Goal: Task Accomplishment & Management: Use online tool/utility

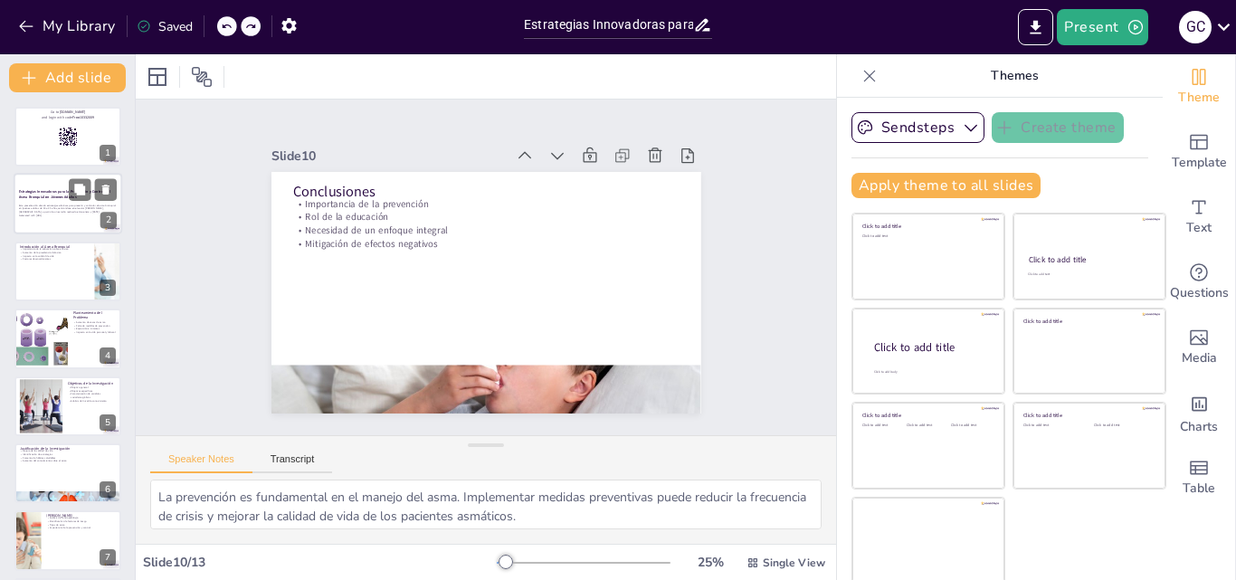
click at [69, 204] on p "Esta presentación aborda estrategias efectivas para prevenir y controlar el asm…" at bounding box center [68, 209] width 98 height 10
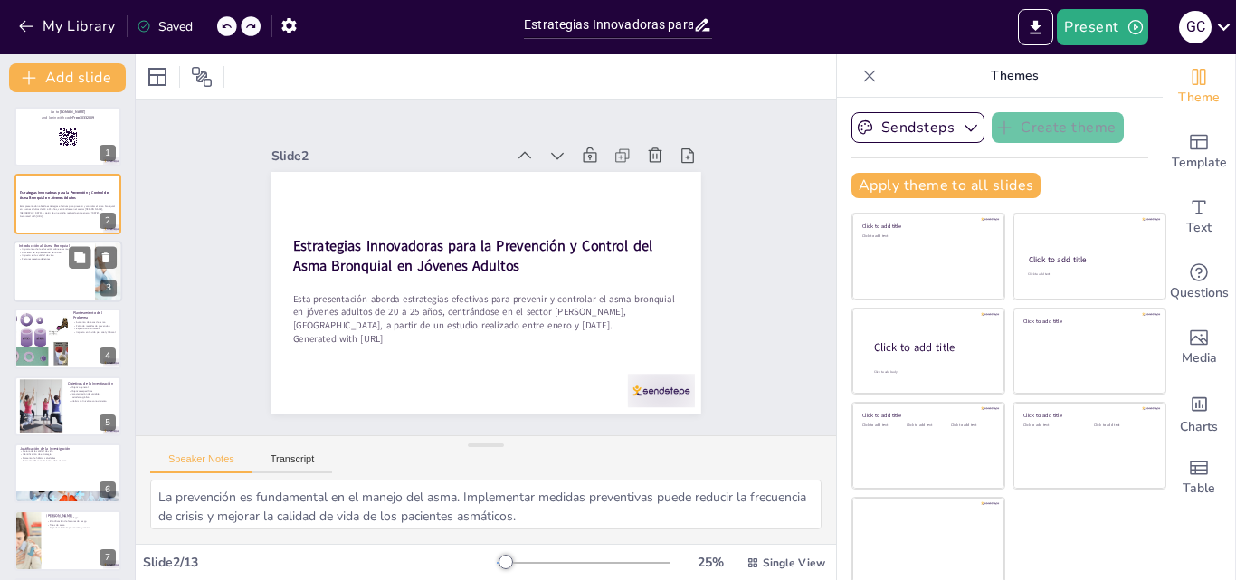
click at [42, 263] on div at bounding box center [68, 272] width 109 height 62
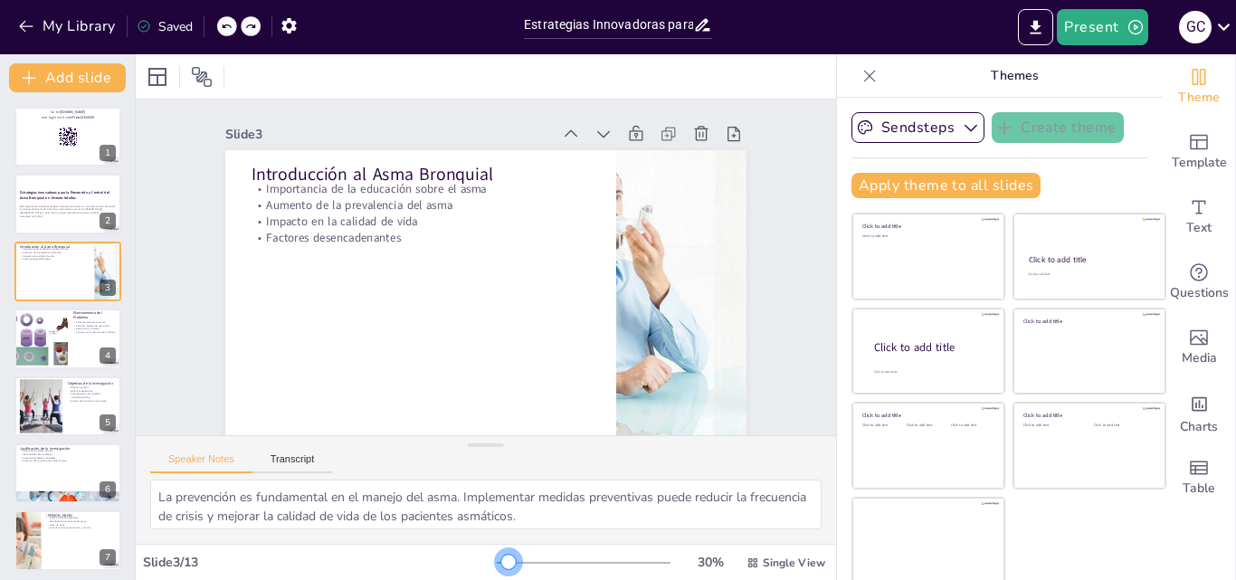
click at [501, 558] on div at bounding box center [508, 562] width 14 height 14
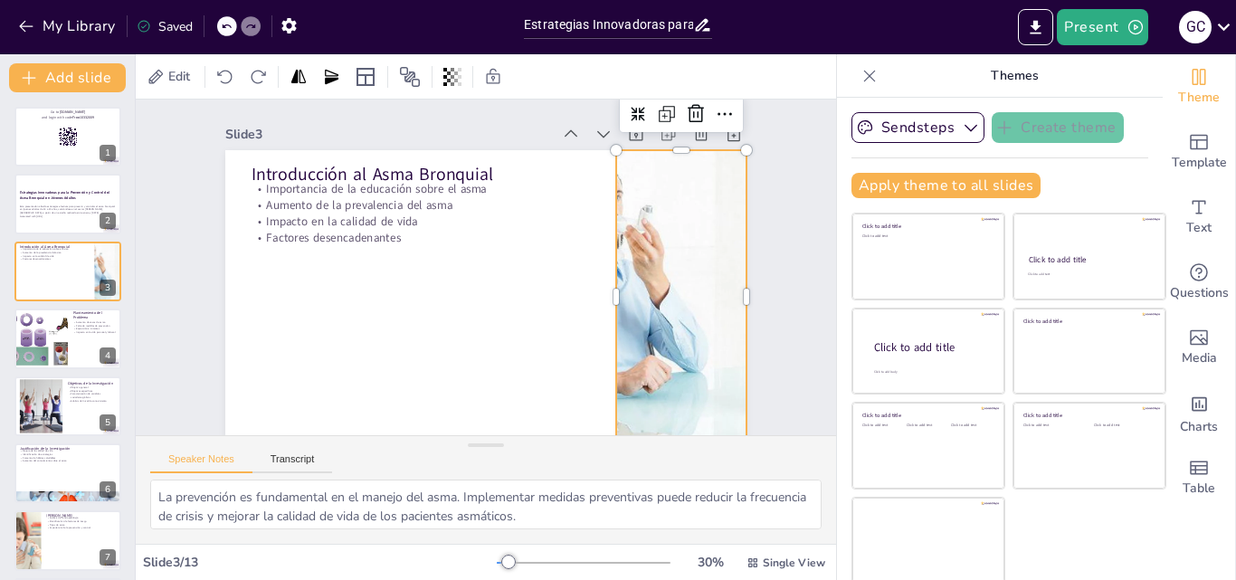
click at [666, 355] on div at bounding box center [681, 296] width 293 height 293
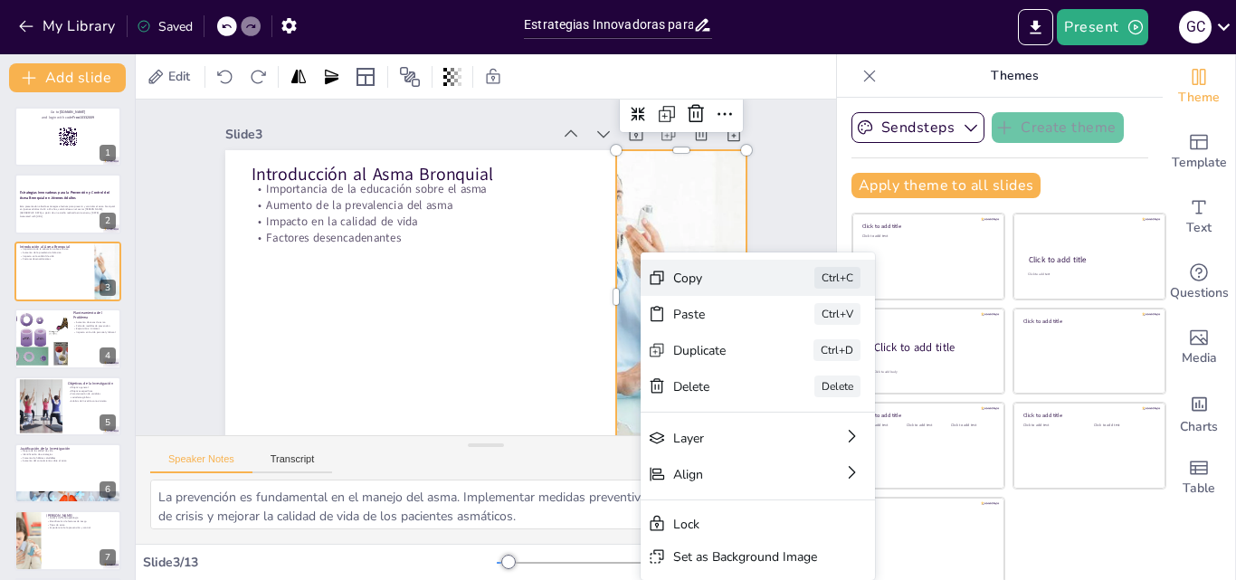
click at [712, 268] on div "Copy Ctrl+C" at bounding box center [757, 278] width 234 height 36
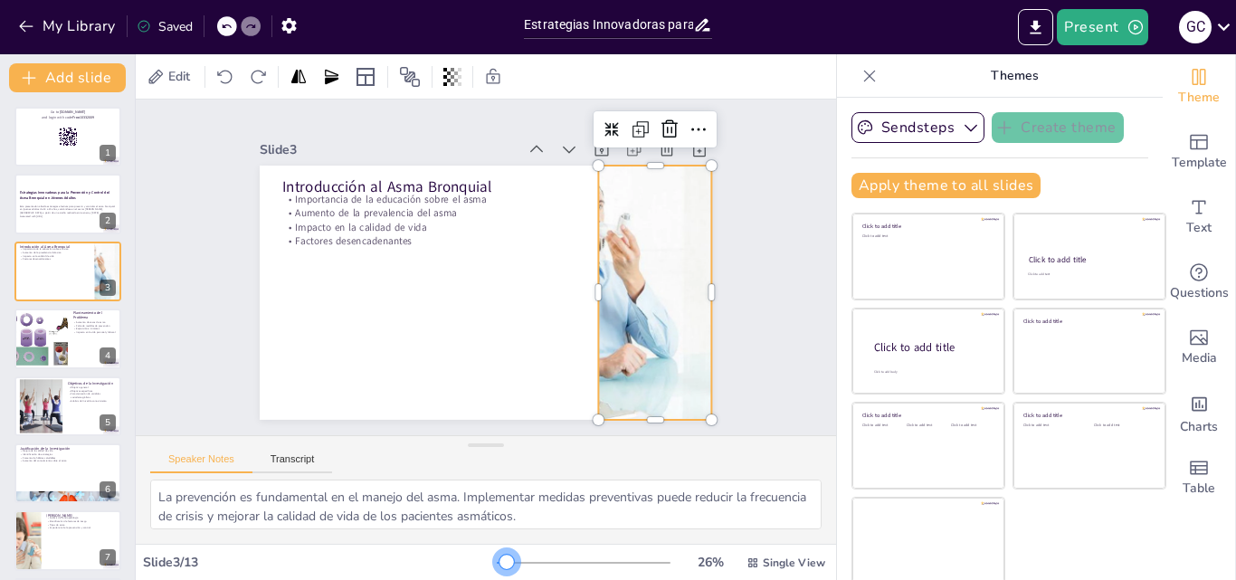
click at [499, 556] on div at bounding box center [506, 562] width 14 height 14
click at [733, 335] on div "Slide 1 Go to [DOMAIN_NAME] and login with code Free10332009 Slide 2 Estrategia…" at bounding box center [485, 267] width 553 height 305
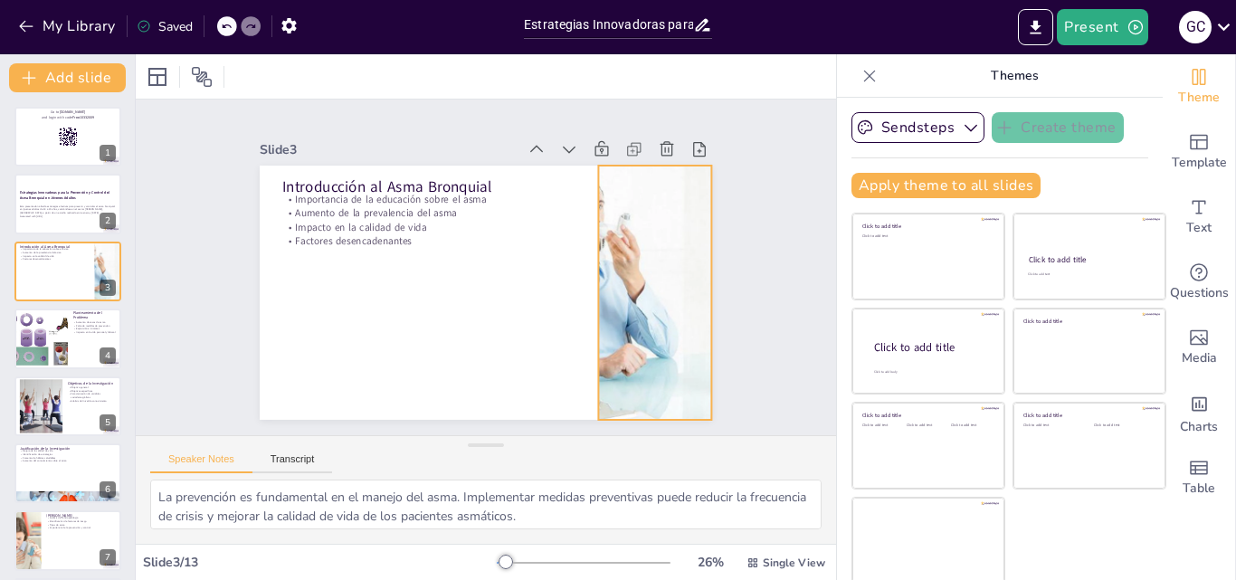
click at [675, 331] on div at bounding box center [655, 293] width 254 height 254
click at [756, 322] on div "Slide 1 Go to [DOMAIN_NAME] and login with code Free10332009 Slide 2 Estrategia…" at bounding box center [486, 268] width 700 height 336
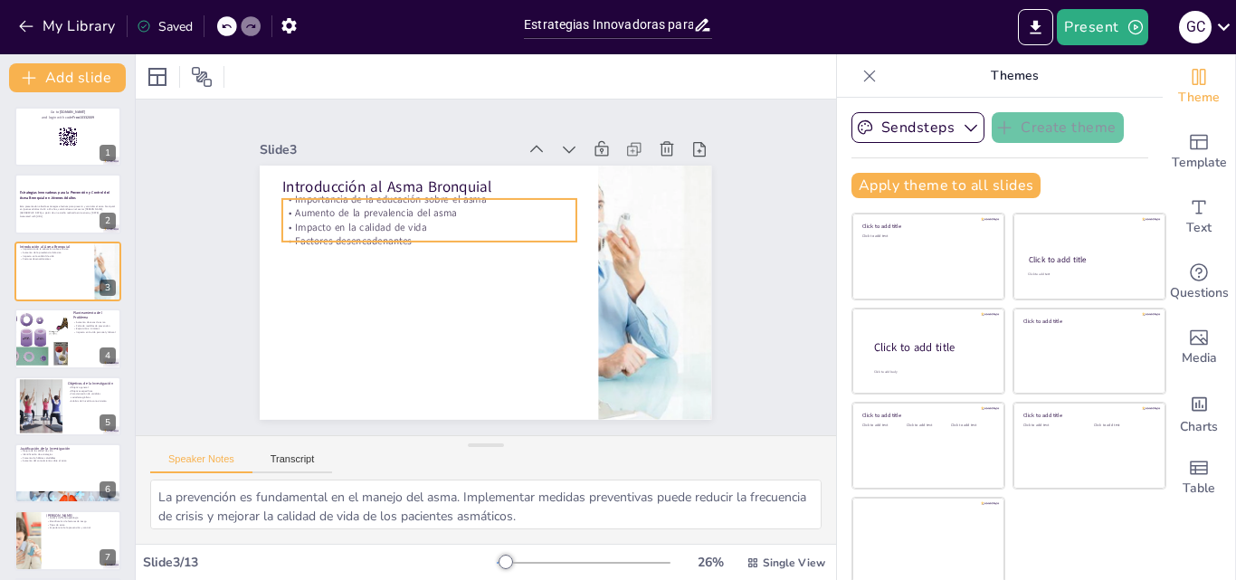
click at [346, 236] on p "Factores desencadenantes" at bounding box center [428, 241] width 293 height 14
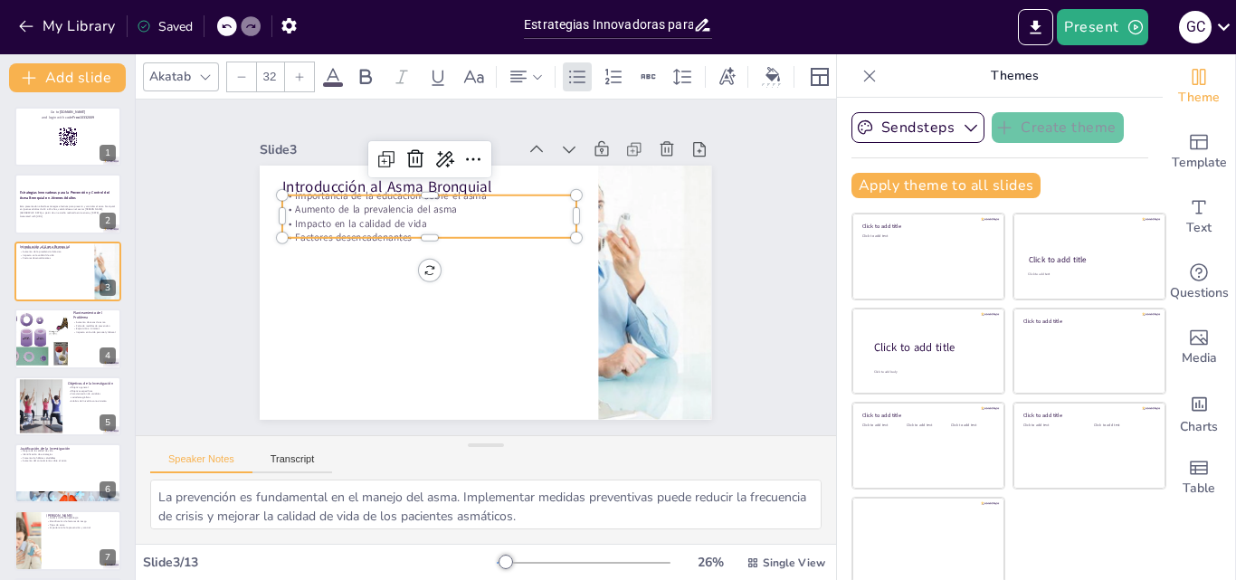
click at [321, 231] on p "Factores desencadenantes" at bounding box center [428, 238] width 293 height 14
click at [312, 238] on div at bounding box center [428, 245] width 293 height 14
click at [282, 237] on p "Factores desencadenantes" at bounding box center [428, 244] width 293 height 14
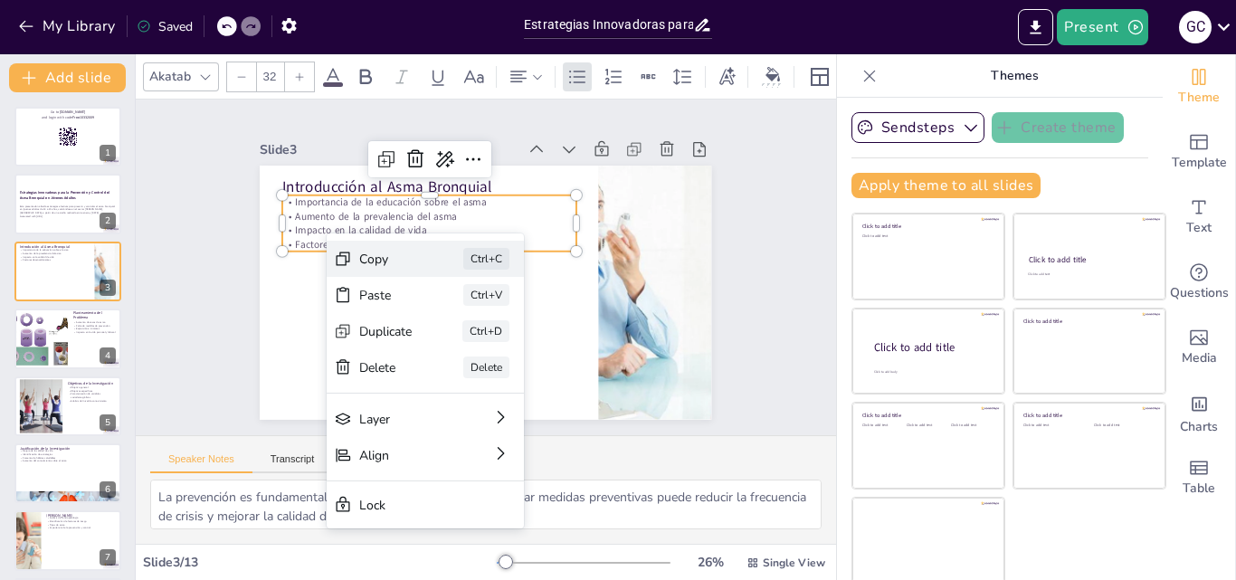
click at [367, 260] on div "Copy" at bounding box center [385, 259] width 53 height 17
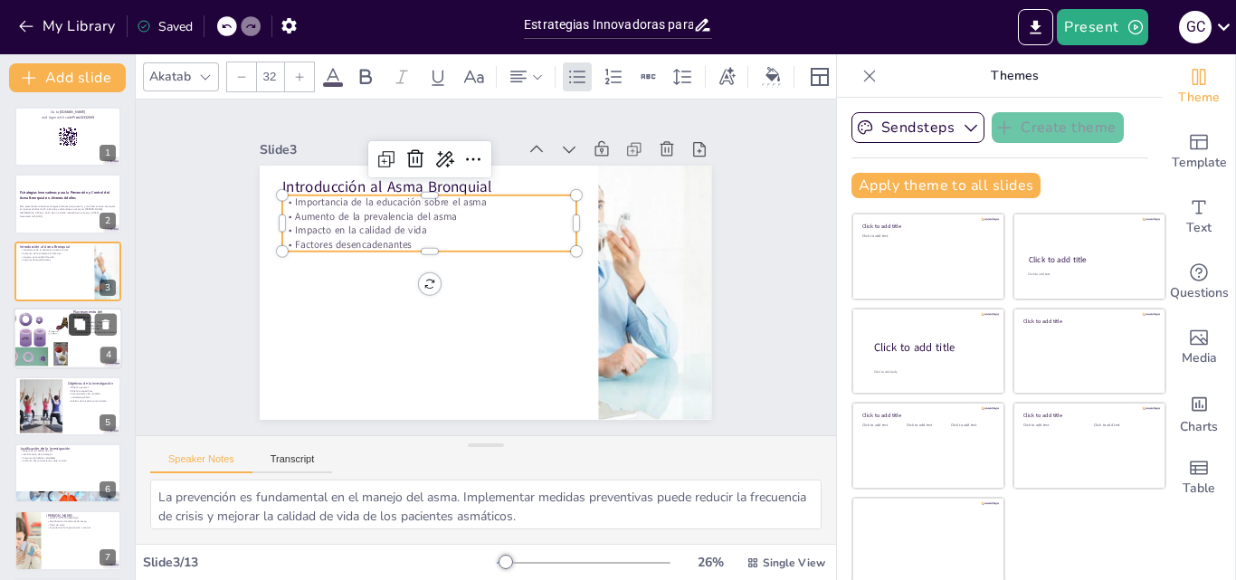
checkbox input "true"
click at [82, 324] on icon at bounding box center [79, 323] width 11 height 11
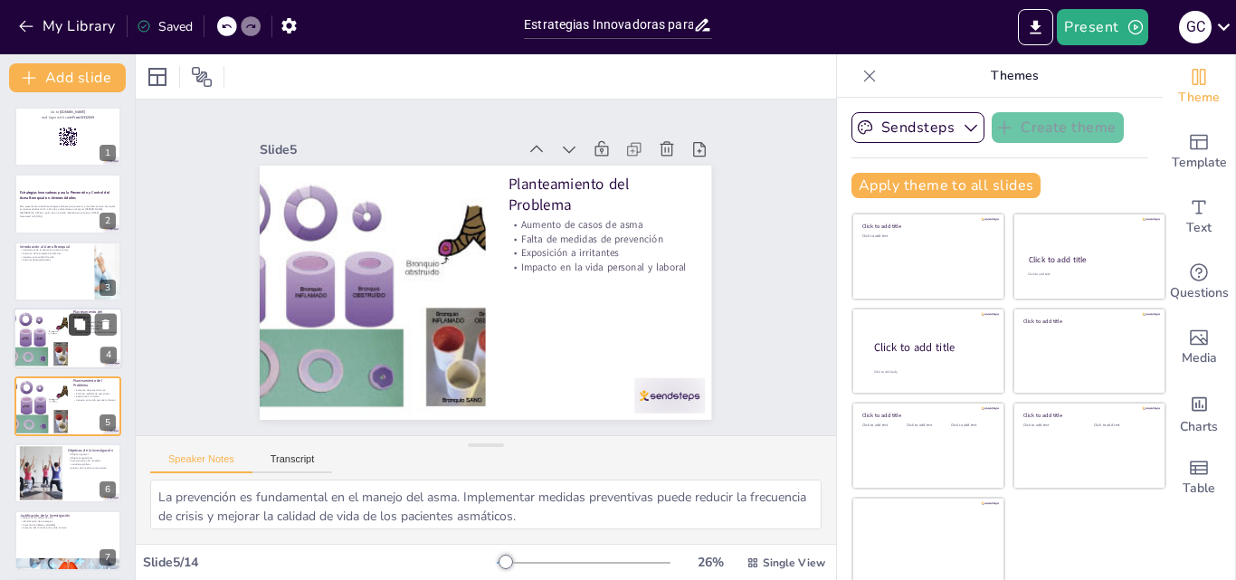
scroll to position [70, 0]
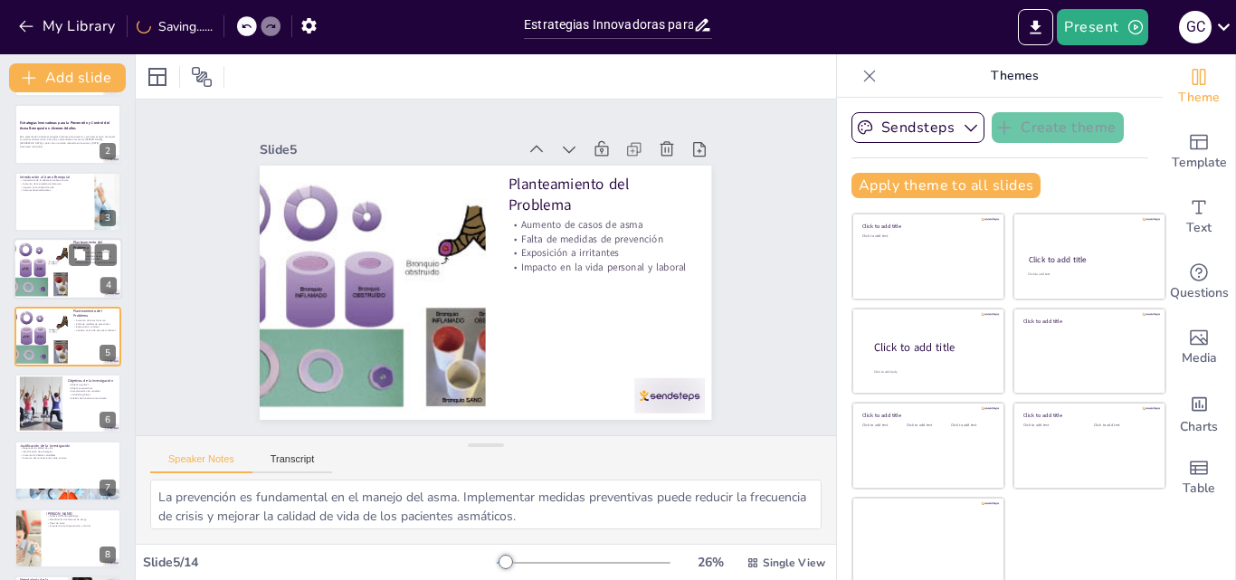
click at [40, 285] on div at bounding box center [40, 269] width 85 height 62
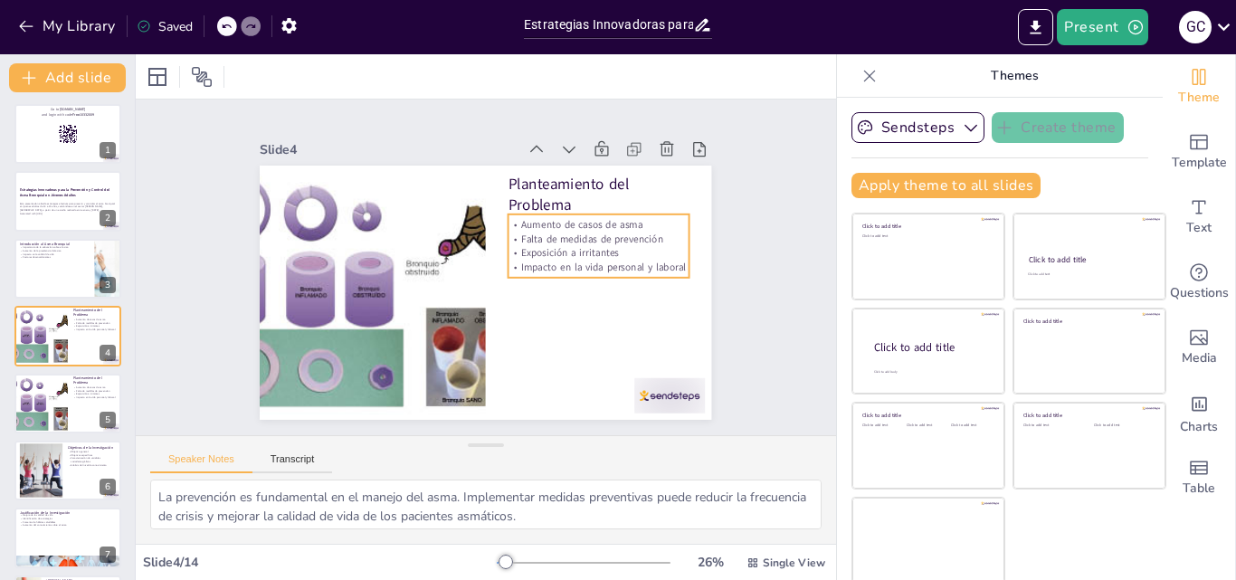
click at [533, 261] on p "Impacto en la vida personal y laboral" at bounding box center [598, 267] width 181 height 14
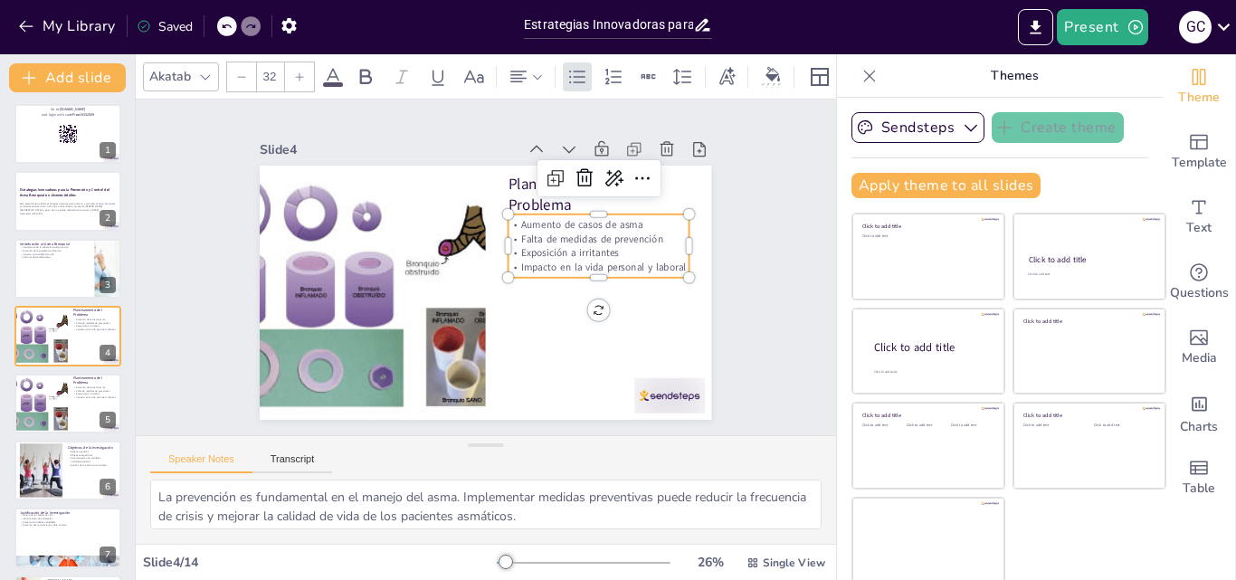
click at [533, 261] on p "Impacto en la vida personal y laboral" at bounding box center [598, 267] width 181 height 14
drag, startPoint x: 500, startPoint y: 256, endPoint x: 667, endPoint y: 257, distance: 166.5
click at [667, 257] on p "Impacto en la vida personal y laboral" at bounding box center [598, 263] width 181 height 14
copy p "Impacto en la vida personal y laboral"
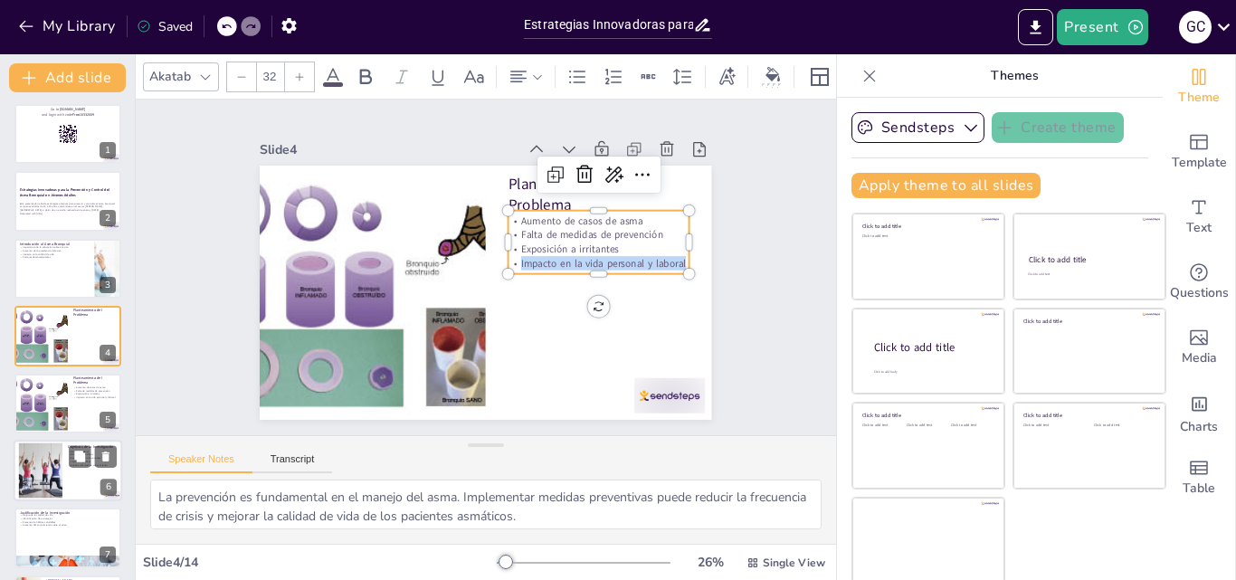
click at [42, 458] on div at bounding box center [40, 470] width 84 height 55
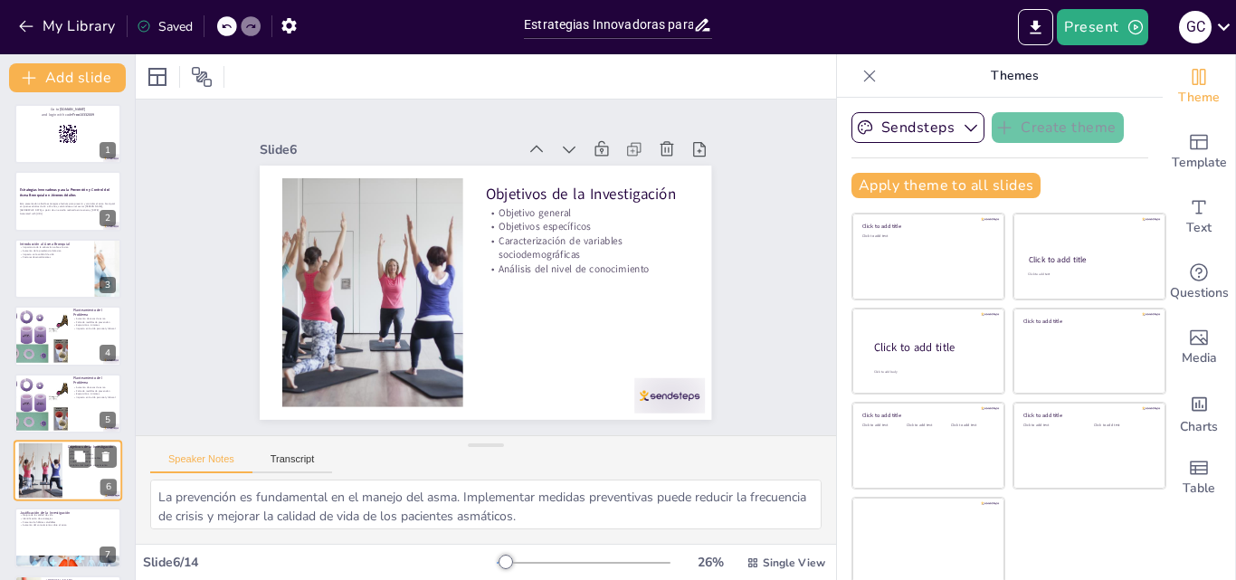
scroll to position [138, 0]
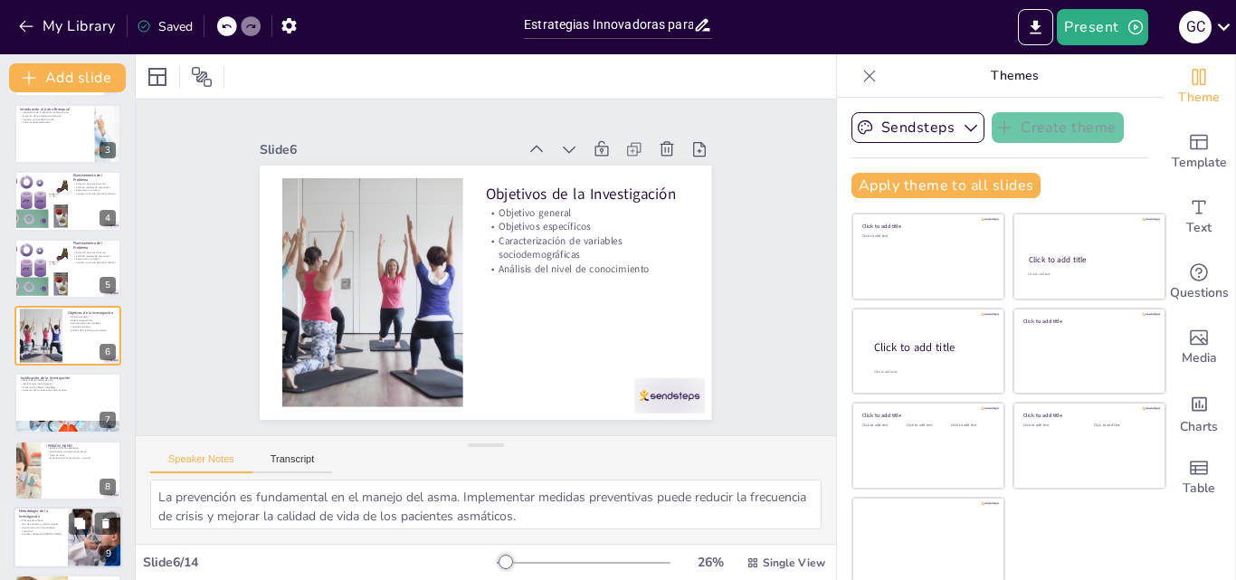
click at [50, 522] on p "Uso de encuestas y observaciones" at bounding box center [40, 524] width 43 height 4
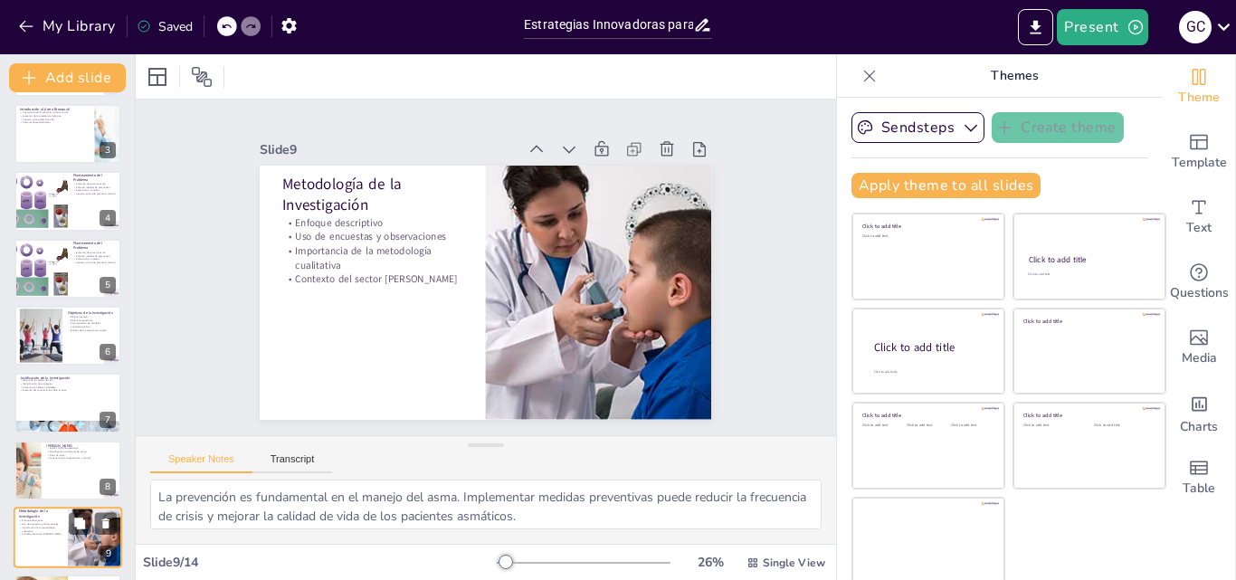
scroll to position [339, 0]
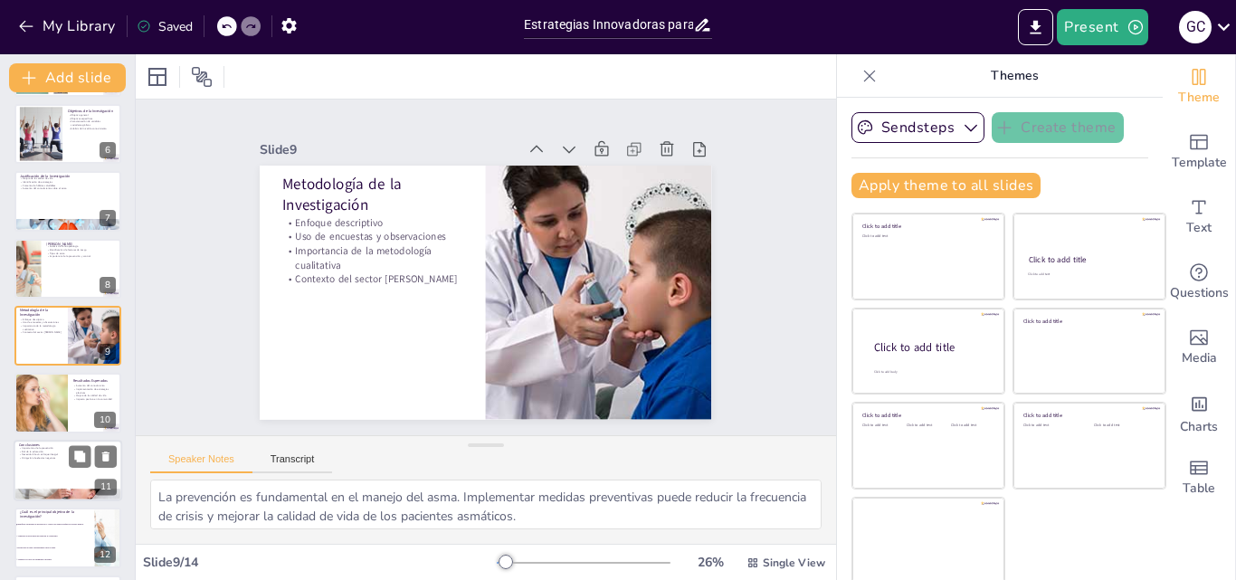
click at [43, 442] on p "Conclusiones" at bounding box center [68, 444] width 98 height 5
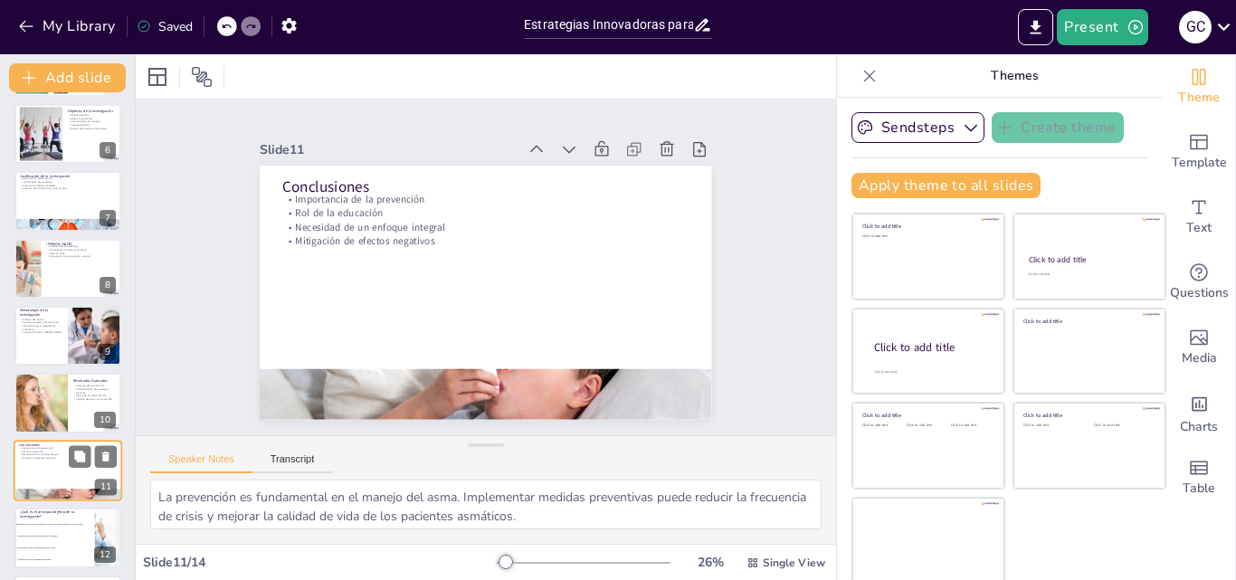
scroll to position [473, 0]
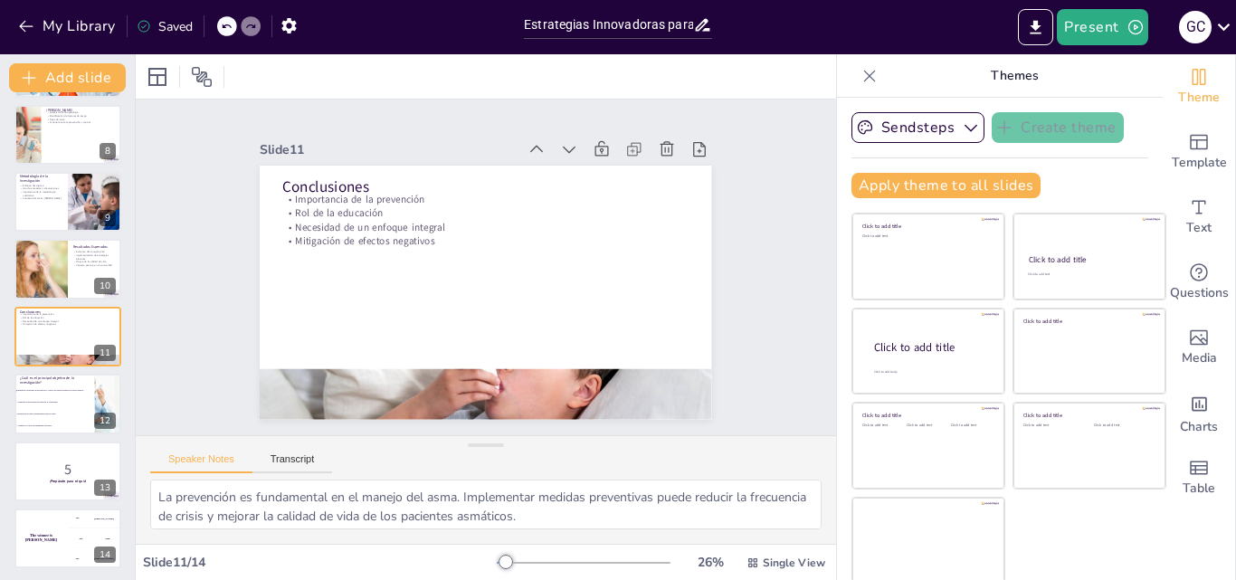
checkbox input "true"
